Goal: Communication & Community: Answer question/provide support

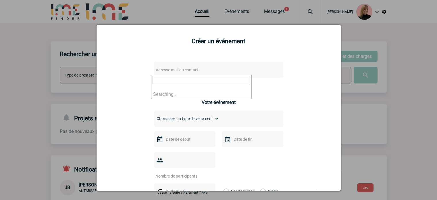
click at [192, 67] on span "Adresse mail du contact" at bounding box center [204, 70] width 101 height 8
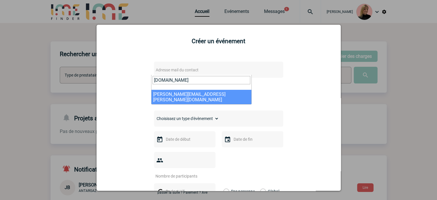
type input "elisabeth.al"
select select "109834"
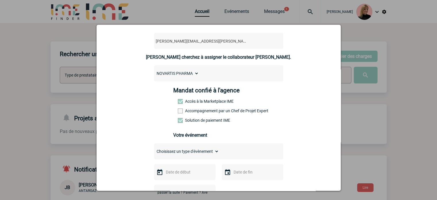
click at [203, 112] on label "Accompagnement par un Chef de Projet Expert" at bounding box center [190, 110] width 25 height 5
click at [0, 0] on input "Accompagnement par un Chef de Projet Expert" at bounding box center [0, 0] width 0 height 0
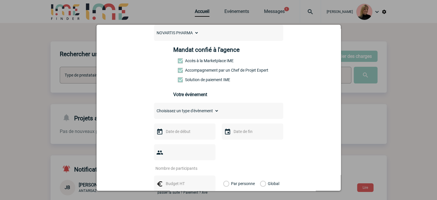
scroll to position [115, 0]
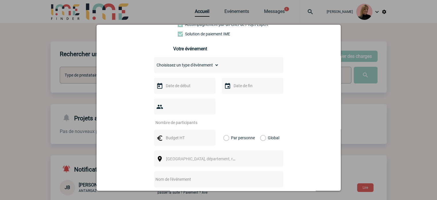
drag, startPoint x: 202, startPoint y: 66, endPoint x: 205, endPoint y: 68, distance: 3.2
click at [202, 66] on select "Choisissez un type d'évènement Séminaire avec nuitée Séminaire sans nuitée Repa…" at bounding box center [186, 65] width 65 height 8
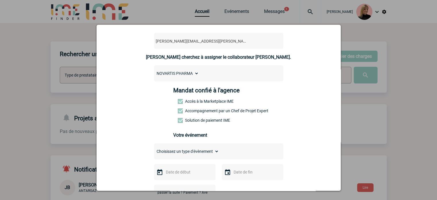
scroll to position [86, 0]
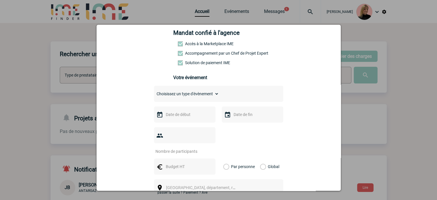
click at [191, 98] on select "Choisissez un type d'évènement Séminaire avec nuitée Séminaire sans nuitée Repa…" at bounding box center [186, 94] width 65 height 8
select select "1"
click at [154, 91] on select "Choisissez un type d'évènement Séminaire avec nuitée Séminaire sans nuitée Repa…" at bounding box center [186, 94] width 65 height 8
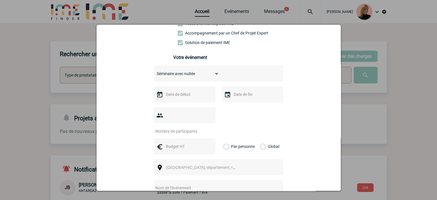
scroll to position [115, 0]
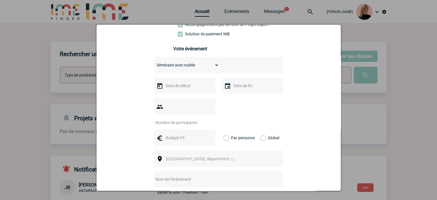
click at [175, 80] on div at bounding box center [185, 86] width 62 height 16
click at [175, 85] on input "text" at bounding box center [184, 85] width 40 height 7
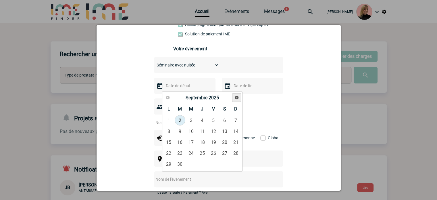
click at [236, 96] on span "Suivant" at bounding box center [237, 97] width 5 height 5
click at [192, 140] on link "15" at bounding box center [191, 142] width 11 height 10
type input "15-10-2025"
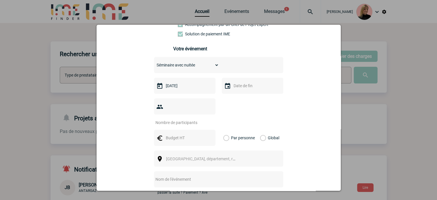
click at [236, 89] on input "text" at bounding box center [252, 85] width 40 height 7
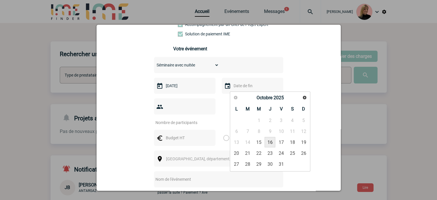
click at [272, 143] on link "16" at bounding box center [270, 142] width 11 height 10
type input "16-10-2025"
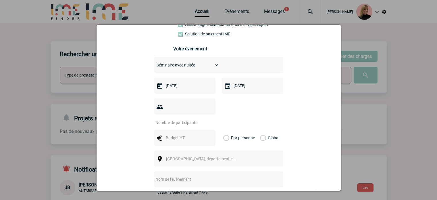
click at [193, 119] on input "number" at bounding box center [181, 122] width 54 height 7
type input "26"
click at [259, 130] on div "Global" at bounding box center [268, 138] width 19 height 16
click at [260, 130] on label "Global" at bounding box center [262, 138] width 4 height 16
click at [0, 0] on input "Global" at bounding box center [0, 0] width 0 height 0
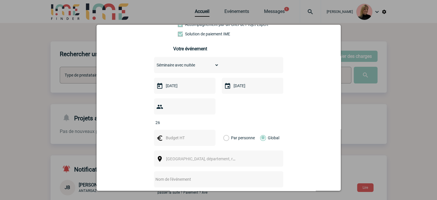
click at [193, 134] on input "text" at bounding box center [184, 137] width 40 height 7
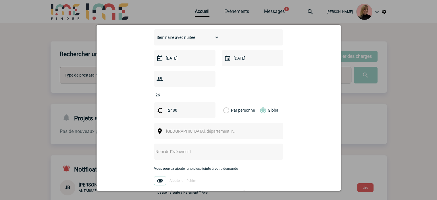
scroll to position [144, 0]
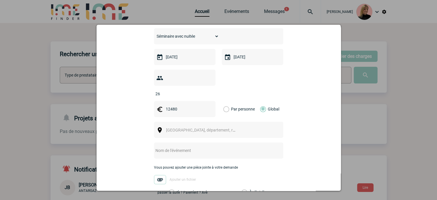
type input "12480"
click at [177, 128] on span "[GEOGRAPHIC_DATA], département, région..." at bounding box center [206, 130] width 80 height 5
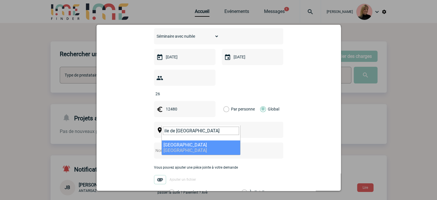
type input "ile de france"
select select "2"
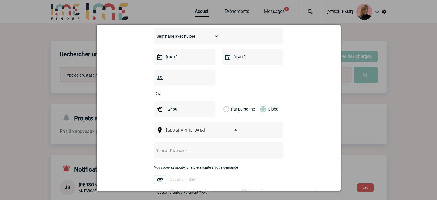
click at [169, 147] on input "text" at bounding box center [211, 150] width 114 height 7
paste input "P&O France offsite"
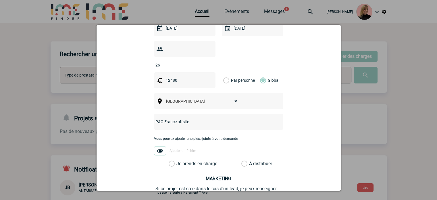
scroll to position [201, 0]
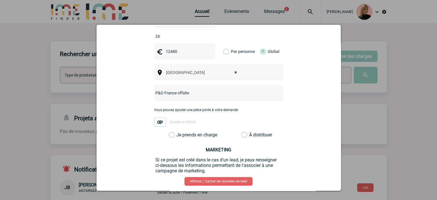
click at [210, 89] on input "P&O France offsite" at bounding box center [211, 92] width 114 height 7
paste input "automne 2025"
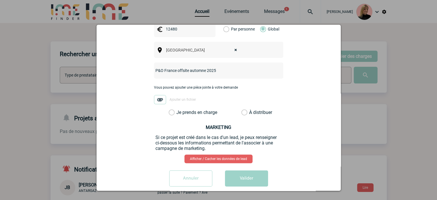
scroll to position [29, 0]
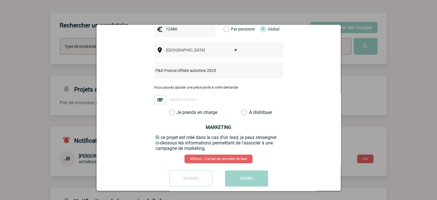
type input "P&O France offsite automne 2025"
click at [179, 110] on label "Je prends en charge" at bounding box center [174, 113] width 10 height 6
click at [0, 0] on input "Je prends en charge" at bounding box center [0, 0] width 0 height 0
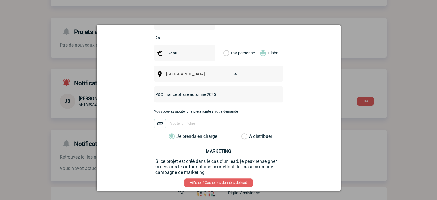
scroll to position [224, 0]
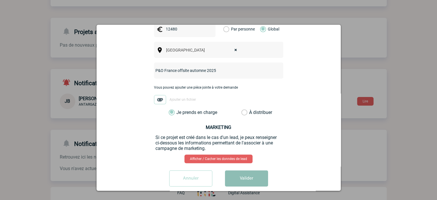
click at [248, 170] on button "Valider" at bounding box center [246, 178] width 43 height 16
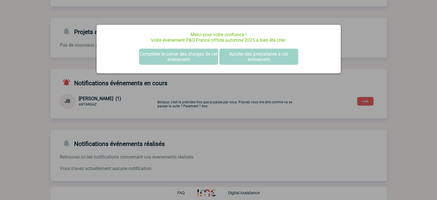
scroll to position [0, 0]
click at [190, 53] on button "Compléter le cahier des charges de cet événement" at bounding box center [178, 57] width 79 height 16
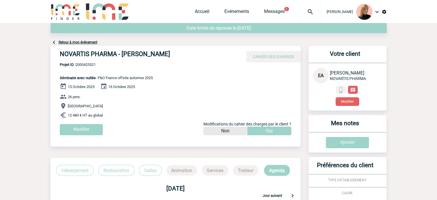
click at [89, 66] on span "Projet ID : 2000425321" at bounding box center [106, 64] width 93 height 4
copy span "2000425321"
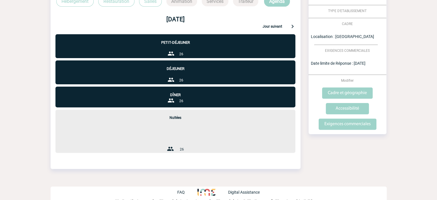
scroll to position [115, 0]
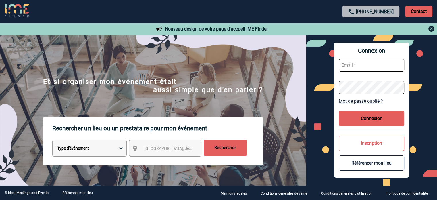
type input "[EMAIL_ADDRESS][DOMAIN_NAME]"
click at [352, 120] on button "Connexion" at bounding box center [372, 118] width 66 height 15
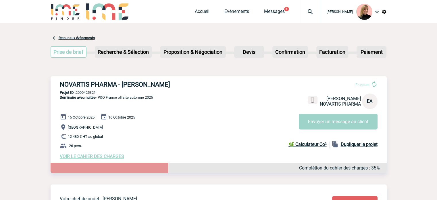
click at [98, 92] on p "Projet ID : 2000425321" at bounding box center [219, 92] width 336 height 4
click at [95, 92] on p "Projet ID : 2000425321" at bounding box center [219, 92] width 336 height 4
click at [95, 93] on p "Projet ID : 2000425321" at bounding box center [219, 92] width 336 height 4
copy p "2000425321"
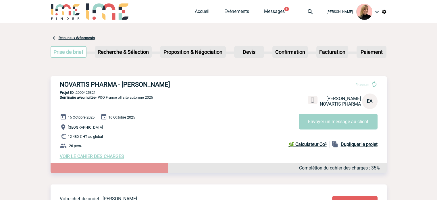
drag, startPoint x: 158, startPoint y: 129, endPoint x: 156, endPoint y: 134, distance: 5.3
click at [158, 129] on p "Ile de France" at bounding box center [223, 127] width 327 height 7
drag, startPoint x: 60, startPoint y: 84, endPoint x: 177, endPoint y: 84, distance: 117.3
click at [177, 84] on h3 "NOVARTIS PHARMA - Elisabeth ALBERT" at bounding box center [146, 84] width 173 height 7
copy h3 "NOVARTIS PHARMA - Elisabeth ALBERT"
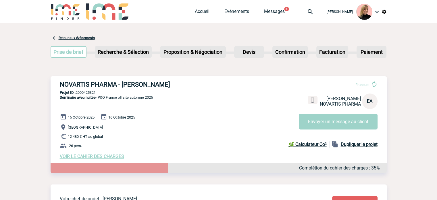
click at [164, 114] on div "NOVARTIS PHARMA - Elisabeth ALBERT En cours Elisabeth ALBERT NOVARTIS PHARMA EA…" at bounding box center [219, 119] width 336 height 87
click at [88, 89] on div "NOVARTIS PHARMA - Elisabeth ALBERT En cours Elisabeth ALBERT NOVARTIS PHARMA EA…" at bounding box center [219, 119] width 336 height 87
click at [88, 91] on p "Projet ID : 2000425321" at bounding box center [219, 92] width 336 height 4
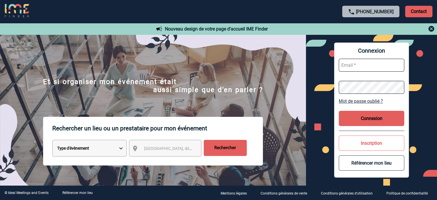
type input "[EMAIL_ADDRESS][DOMAIN_NAME]"
click at [368, 117] on button "Connexion" at bounding box center [372, 118] width 66 height 15
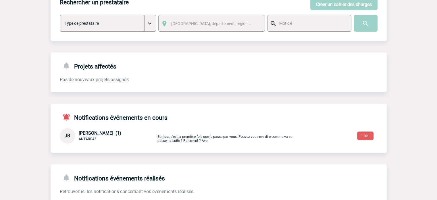
scroll to position [86, 0]
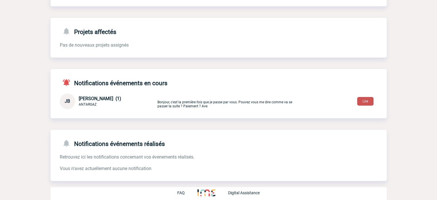
click at [368, 103] on button "Lire" at bounding box center [365, 101] width 16 height 9
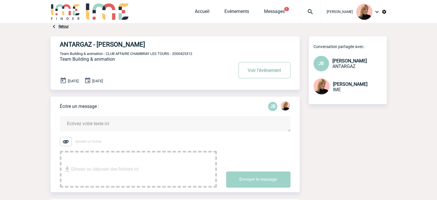
click at [273, 68] on button "Voir l'événement" at bounding box center [265, 70] width 52 height 16
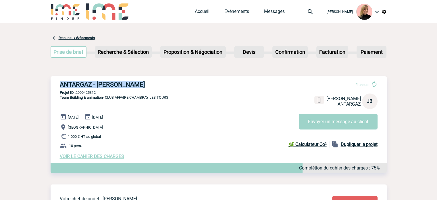
drag, startPoint x: 60, startPoint y: 84, endPoint x: 151, endPoint y: 82, distance: 90.9
click at [150, 82] on h3 "ANTARGAZ - [PERSON_NAME]" at bounding box center [146, 84] width 173 height 7
copy h3 "ANTARGAZ - [PERSON_NAME]"
click at [215, 96] on div "ANTARGAZ - Jérémy BIDAUT En cours Jérémy BIDAUT ANTARGAZ JB Envoyer un message …" at bounding box center [219, 119] width 336 height 87
drag, startPoint x: 61, startPoint y: 85, endPoint x: 167, endPoint y: 85, distance: 106.1
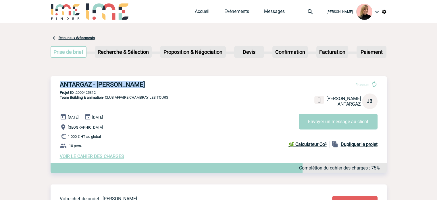
click at [167, 85] on h3 "ANTARGAZ - [PERSON_NAME]" at bounding box center [146, 84] width 173 height 7
copy h3 "ANTARGAZ - [PERSON_NAME]"
click at [82, 94] on p "Projet ID : 2000425312" at bounding box center [219, 92] width 336 height 4
copy p "2000425312"
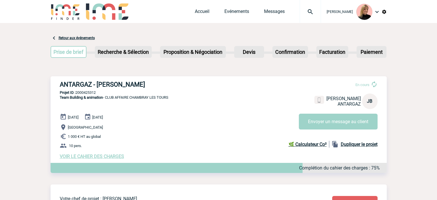
click at [273, 17] on div "Accueil Evénements Messages Projet, client Projet, client" at bounding box center [258, 11] width 126 height 23
click at [274, 13] on link "Messages" at bounding box center [274, 13] width 21 height 8
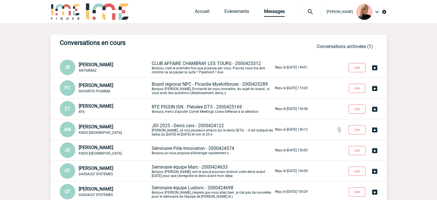
click at [191, 65] on span "CLUB AFFAIRE CHAMBRAY LES TOURS - 2000425312" at bounding box center [206, 63] width 109 height 5
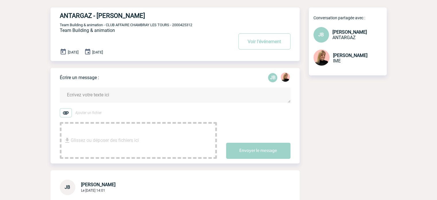
scroll to position [86, 0]
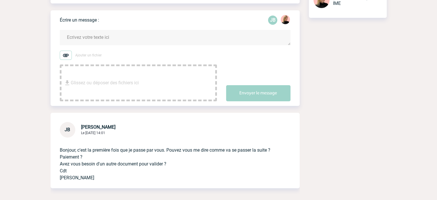
click at [108, 39] on textarea at bounding box center [175, 37] width 231 height 15
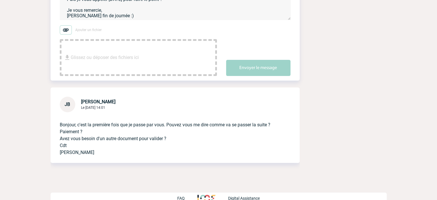
scroll to position [58, 0]
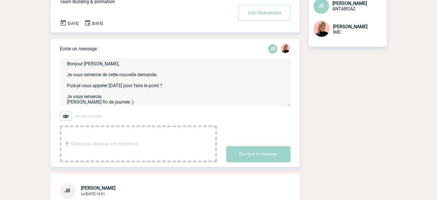
drag, startPoint x: 114, startPoint y: 102, endPoint x: 120, endPoint y: 114, distance: 13.2
click at [114, 102] on textarea "Bonjour [PERSON_NAME], Je vous remercie de cette nouvelle demande. Puis-je vous…" at bounding box center [175, 82] width 231 height 47
type textarea "Bonjour [PERSON_NAME], Je vous remercie de cette nouvelle demande. Puis-je vous…"
click at [254, 156] on button "Envoyer le message" at bounding box center [258, 154] width 64 height 16
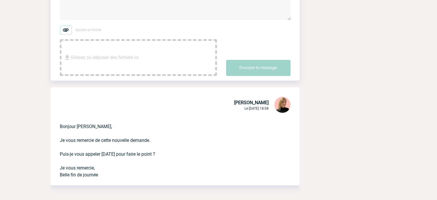
scroll to position [259, 0]
